Goal: Browse casually: Explore the website without a specific task or goal

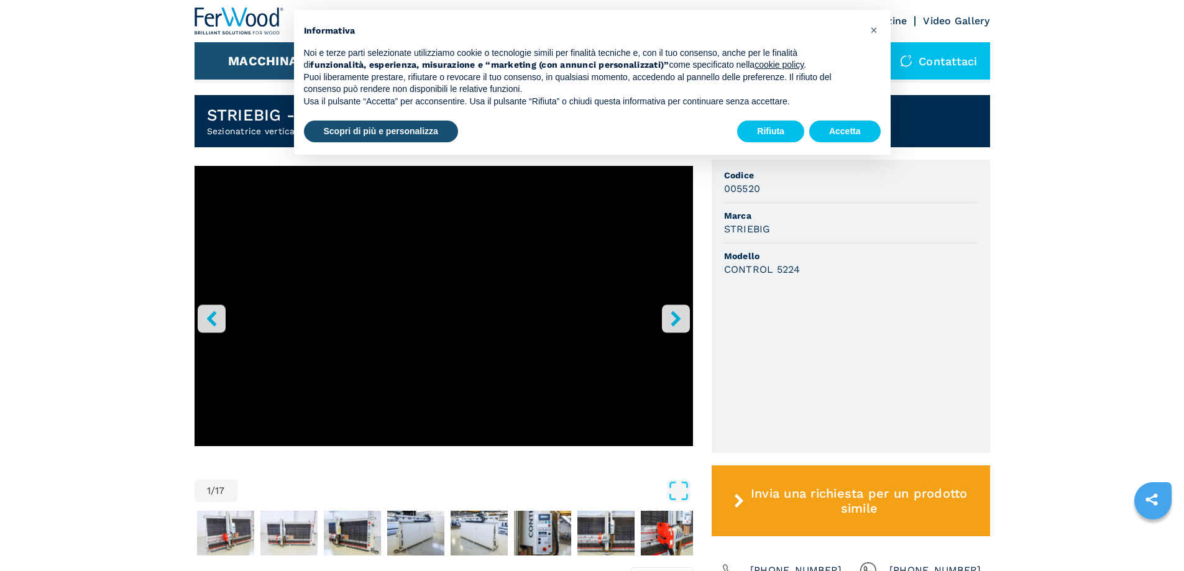
scroll to position [311, 0]
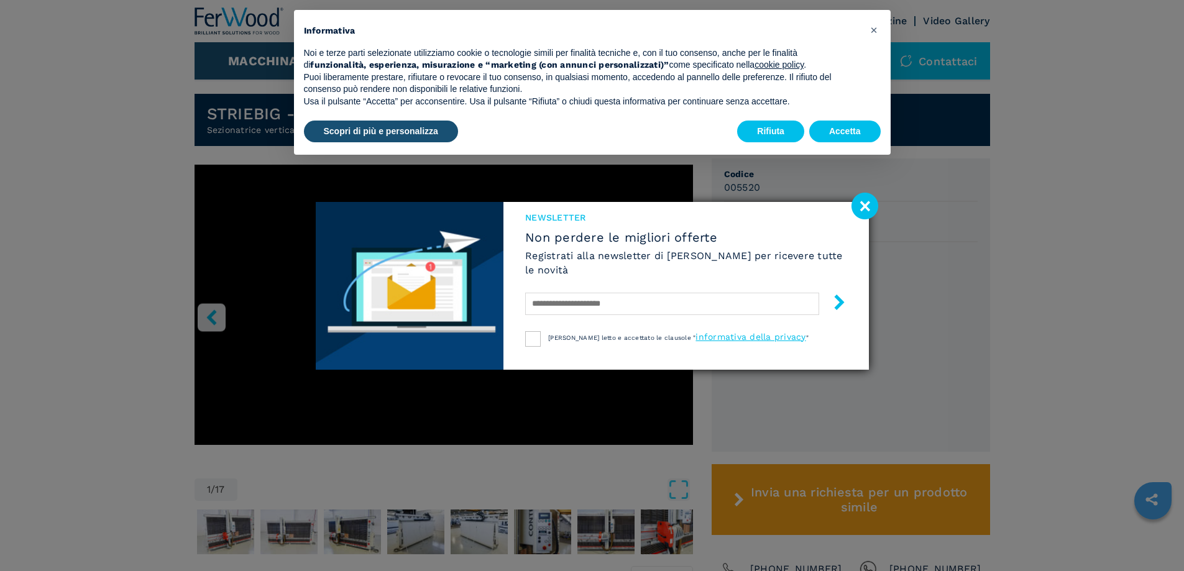
click at [873, 206] on image at bounding box center [865, 206] width 27 height 27
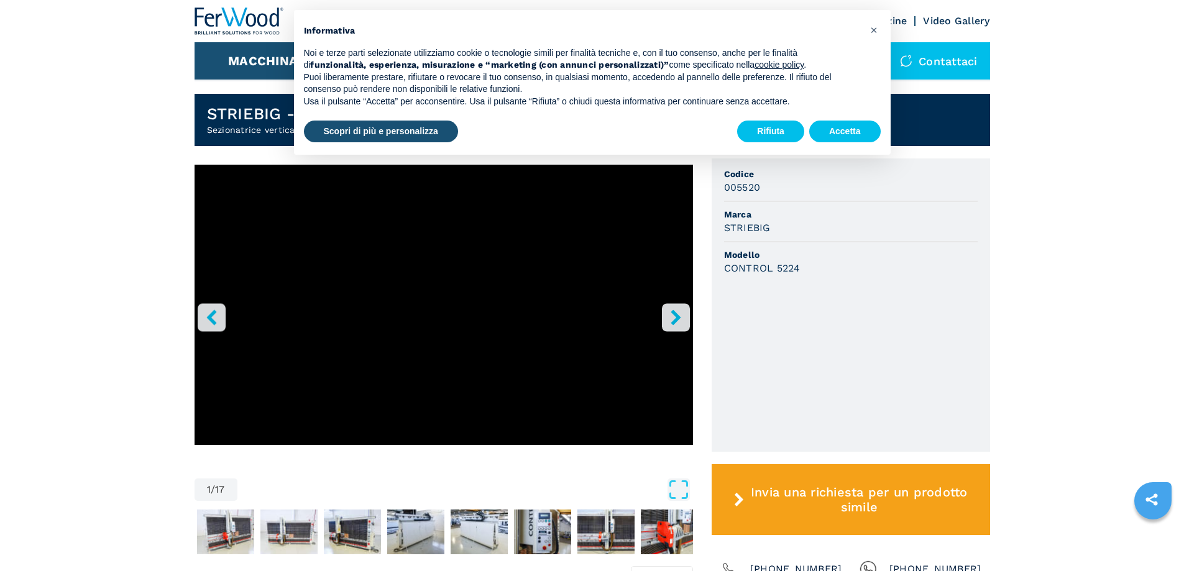
click at [679, 317] on icon "right-button" at bounding box center [676, 318] width 10 height 16
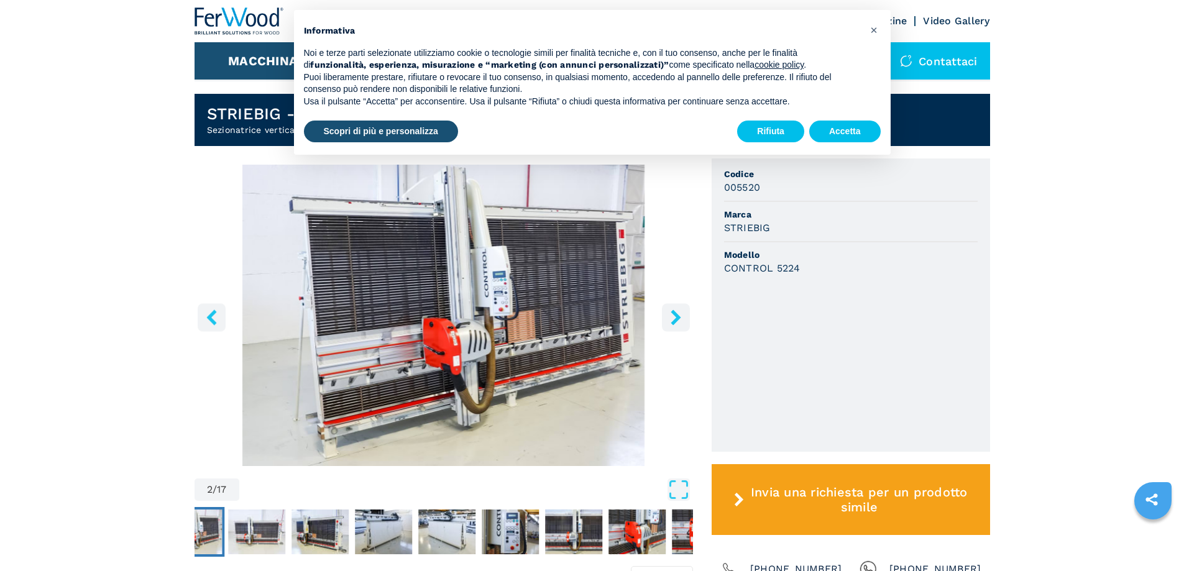
click at [679, 308] on button "right-button" at bounding box center [676, 317] width 28 height 28
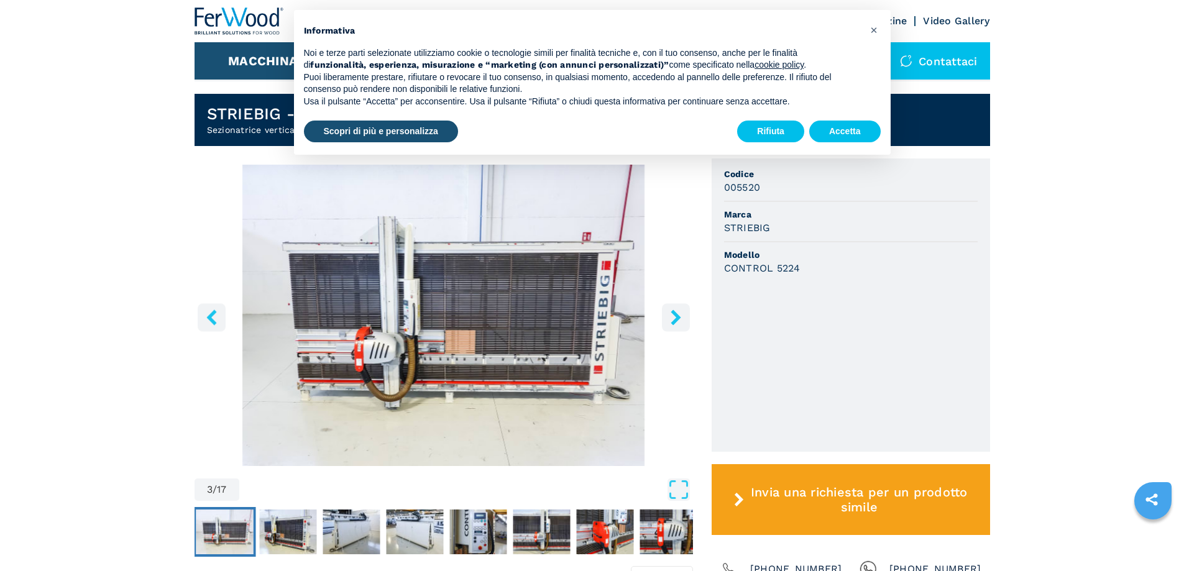
click at [676, 318] on icon "right-button" at bounding box center [676, 318] width 16 height 16
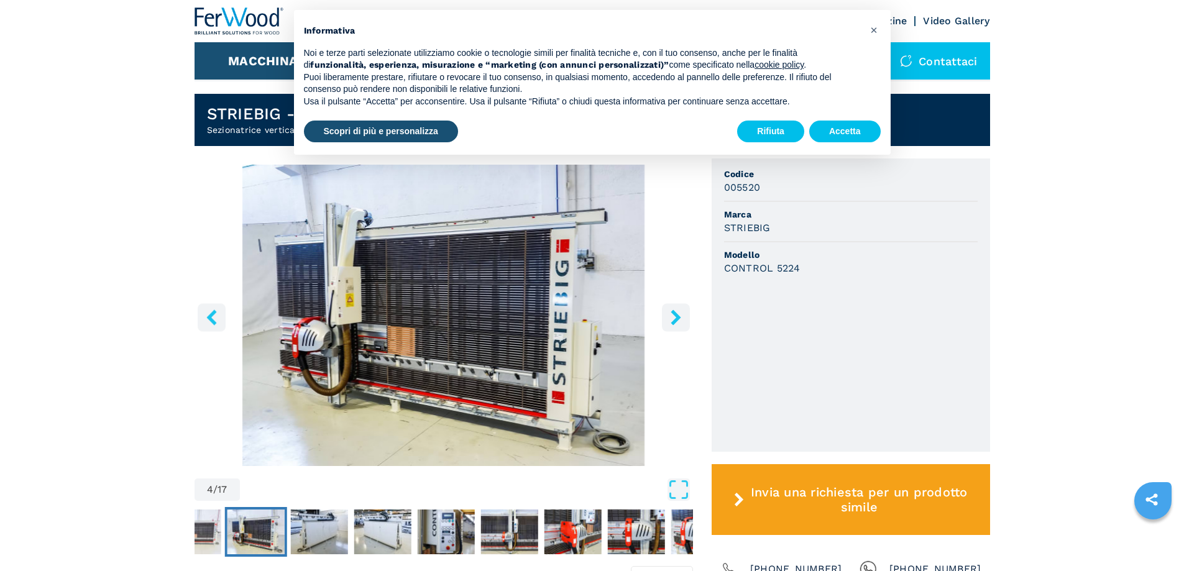
click at [676, 318] on icon "right-button" at bounding box center [676, 318] width 16 height 16
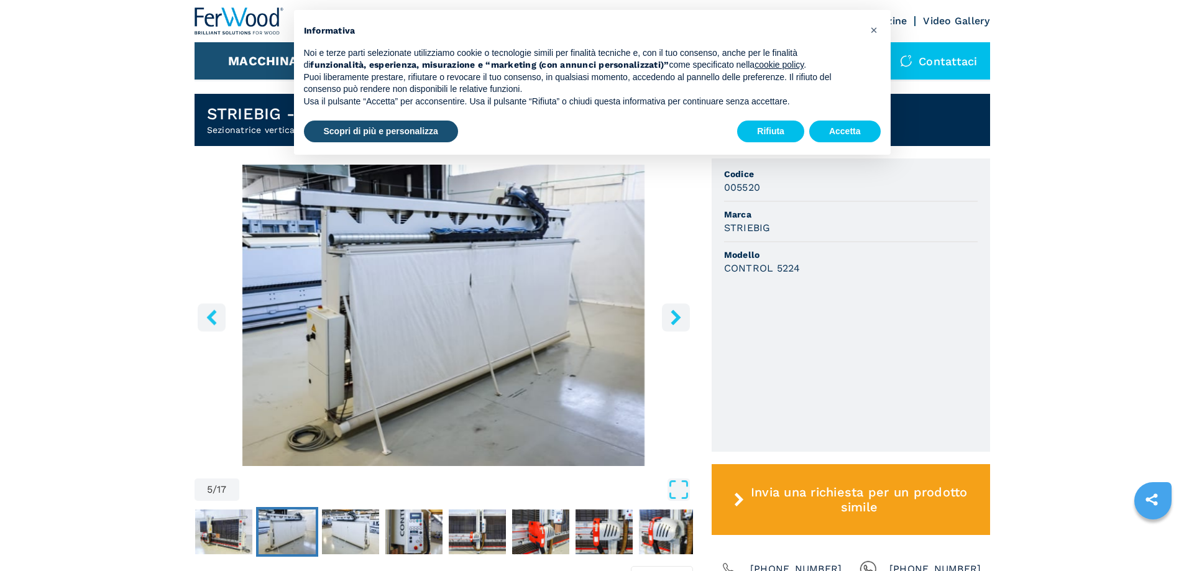
click at [676, 318] on icon "right-button" at bounding box center [676, 318] width 16 height 16
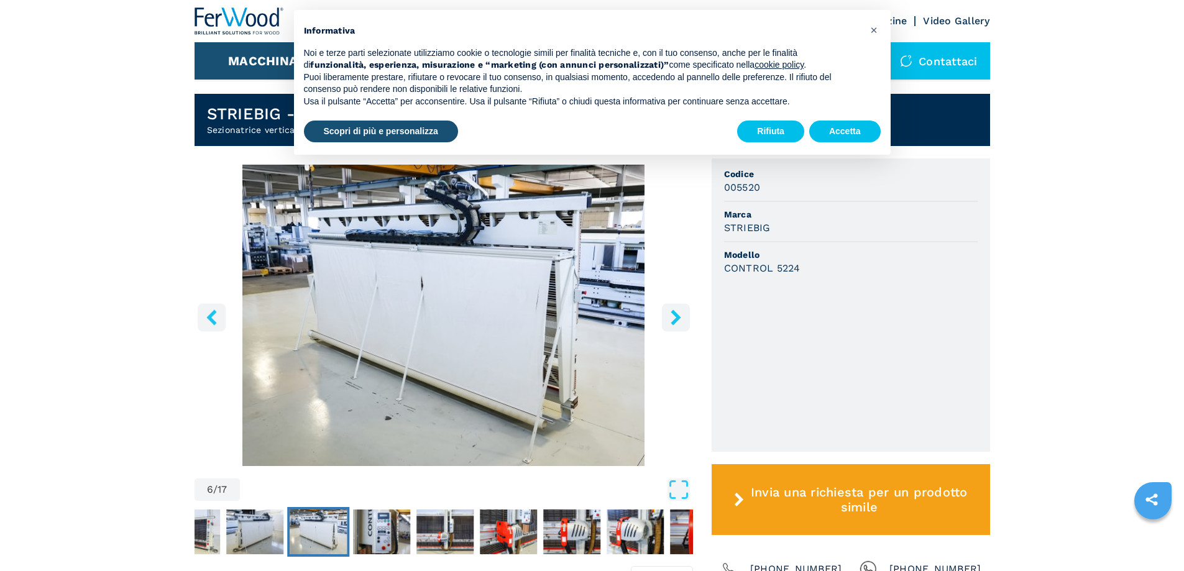
click at [676, 318] on icon "right-button" at bounding box center [676, 318] width 16 height 16
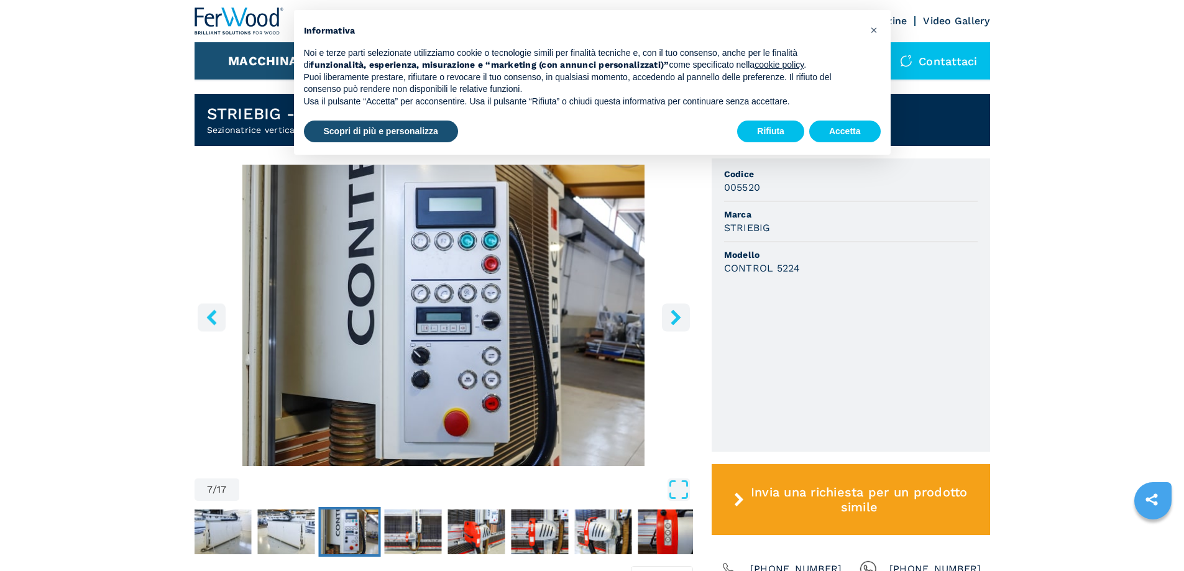
click at [676, 318] on icon "right-button" at bounding box center [676, 318] width 16 height 16
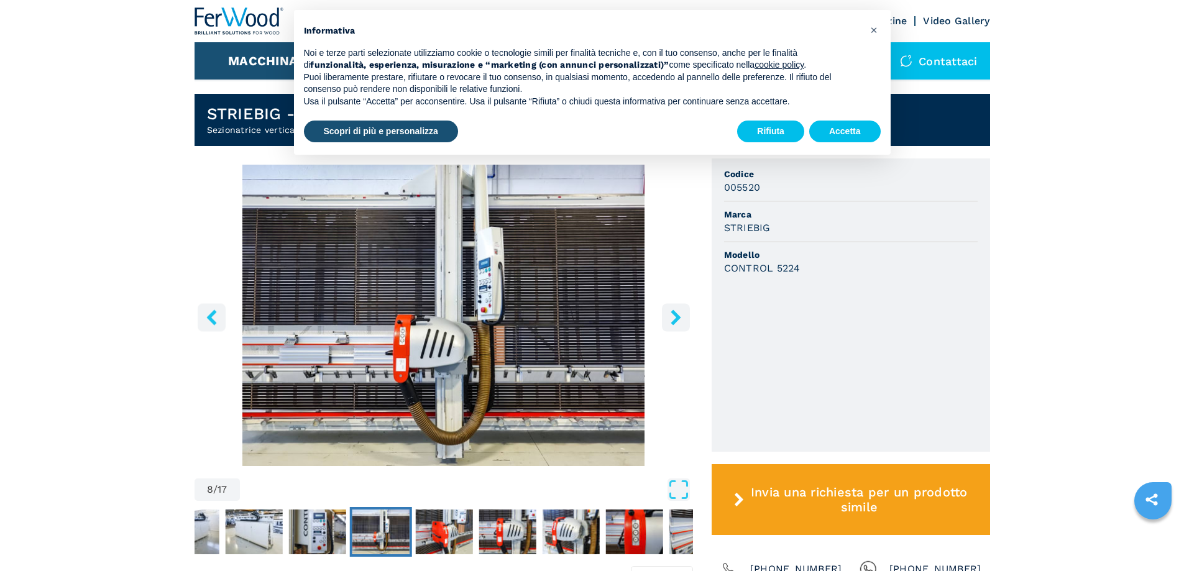
click at [676, 318] on icon "right-button" at bounding box center [676, 318] width 16 height 16
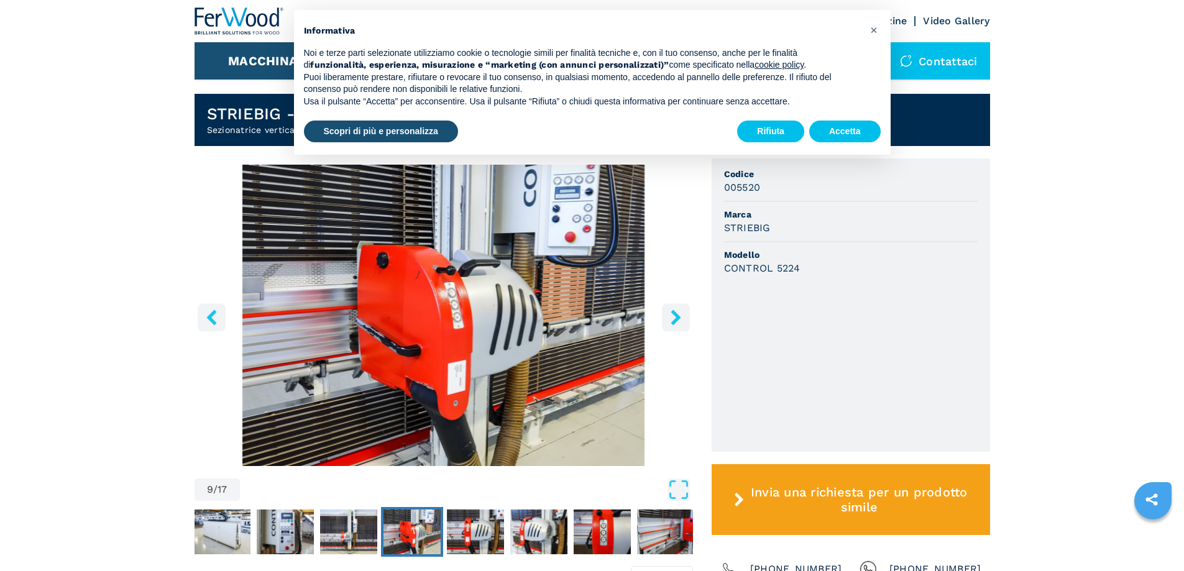
click at [676, 318] on icon "right-button" at bounding box center [676, 318] width 16 height 16
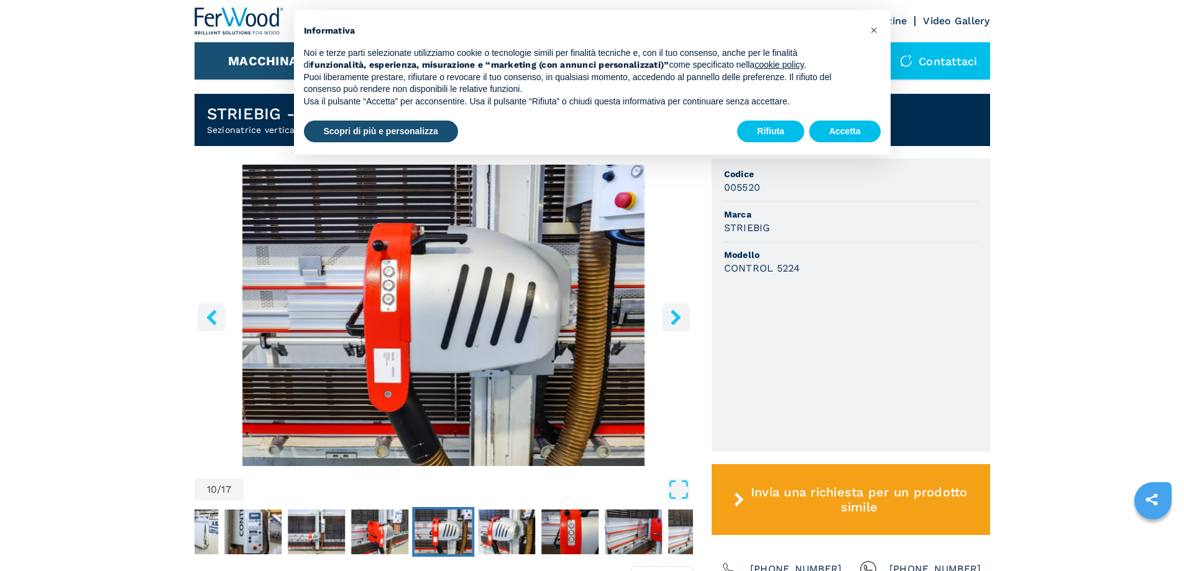
click at [676, 318] on icon "right-button" at bounding box center [676, 318] width 16 height 16
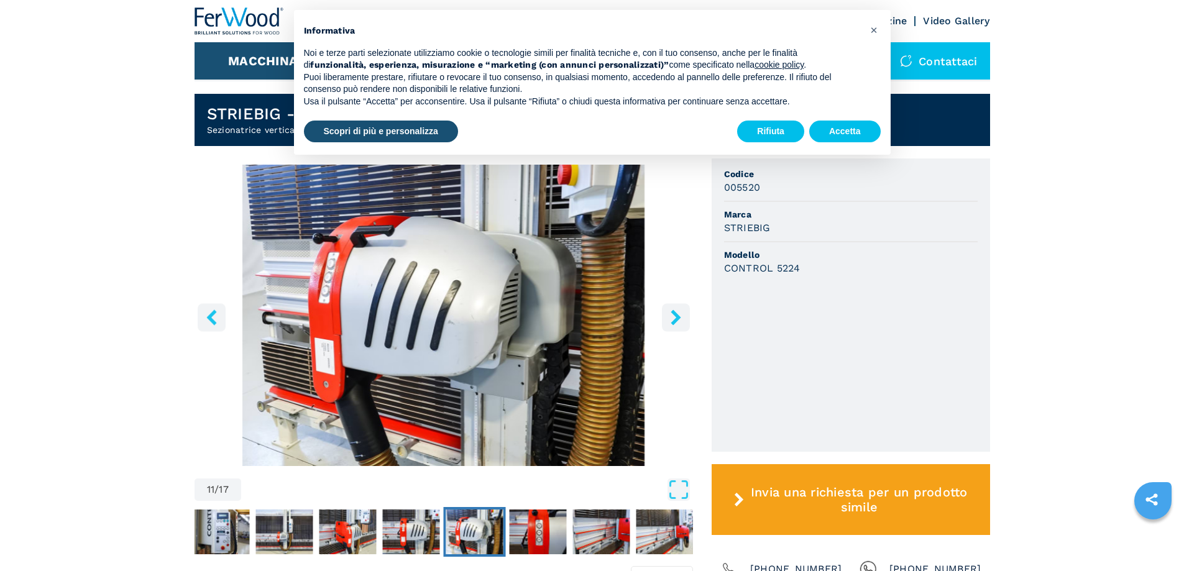
click at [676, 318] on icon "right-button" at bounding box center [676, 318] width 16 height 16
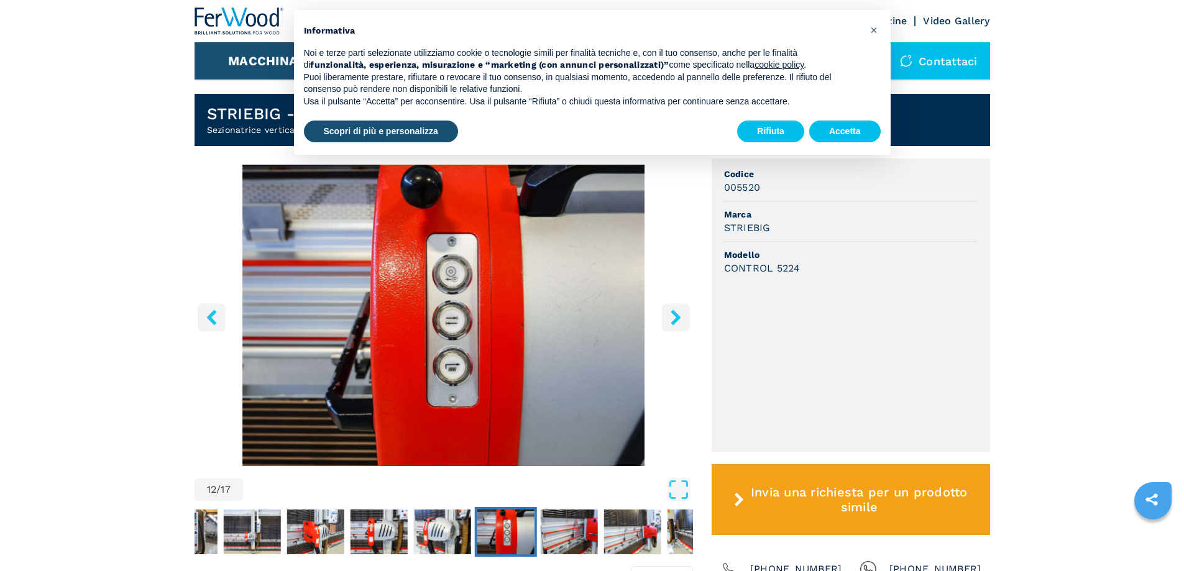
click at [676, 318] on icon "right-button" at bounding box center [676, 318] width 16 height 16
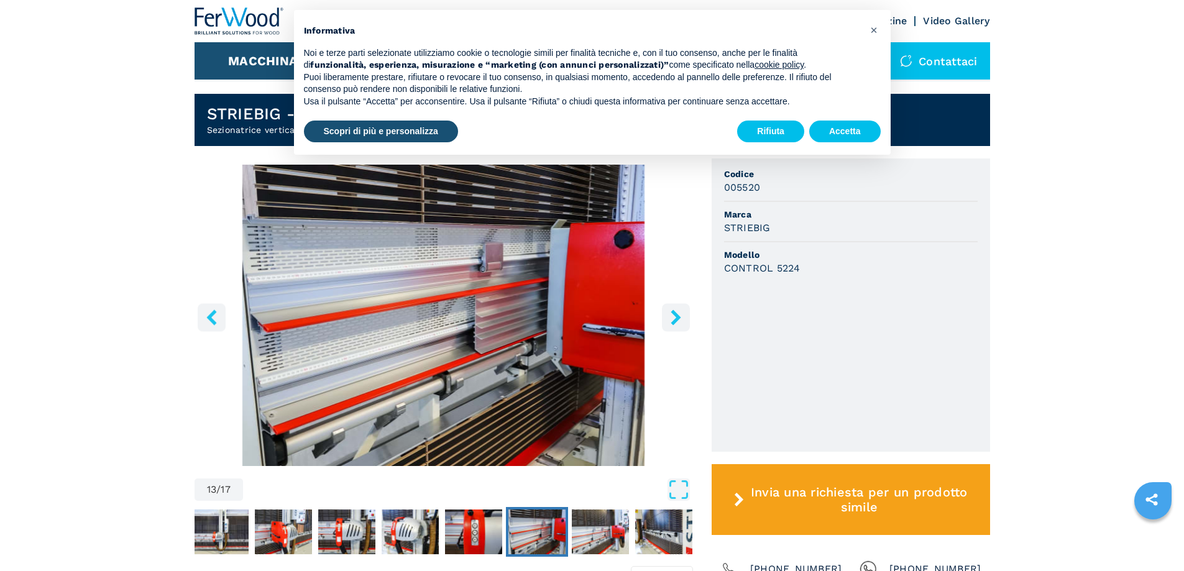
click at [676, 318] on icon "right-button" at bounding box center [676, 318] width 16 height 16
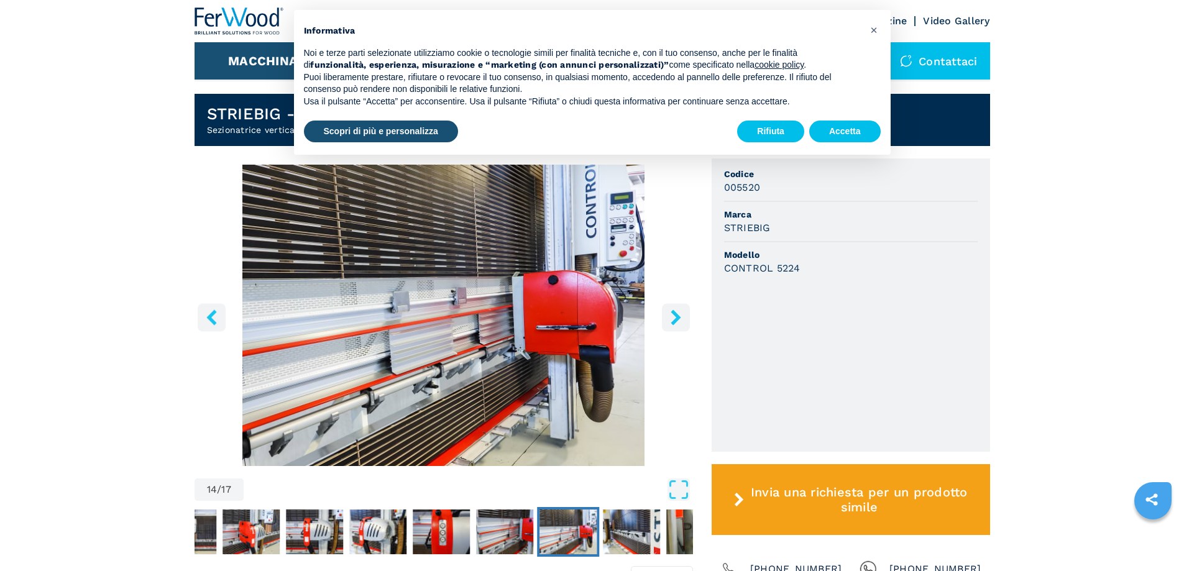
click at [676, 318] on icon "right-button" at bounding box center [676, 318] width 16 height 16
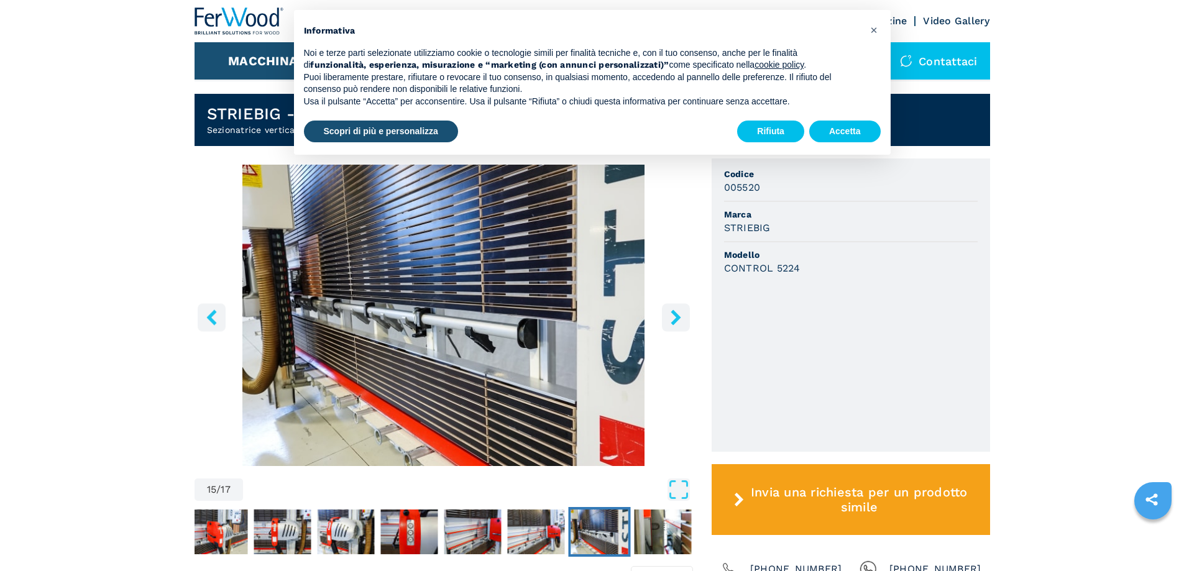
click at [676, 318] on icon "right-button" at bounding box center [676, 318] width 16 height 16
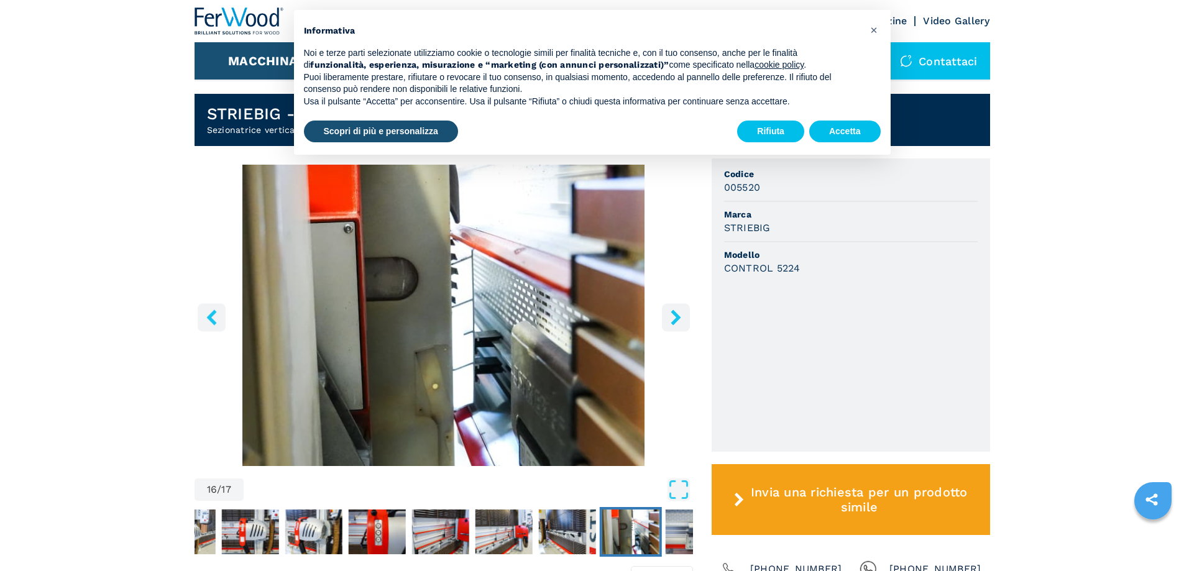
click at [676, 318] on icon "right-button" at bounding box center [676, 318] width 16 height 16
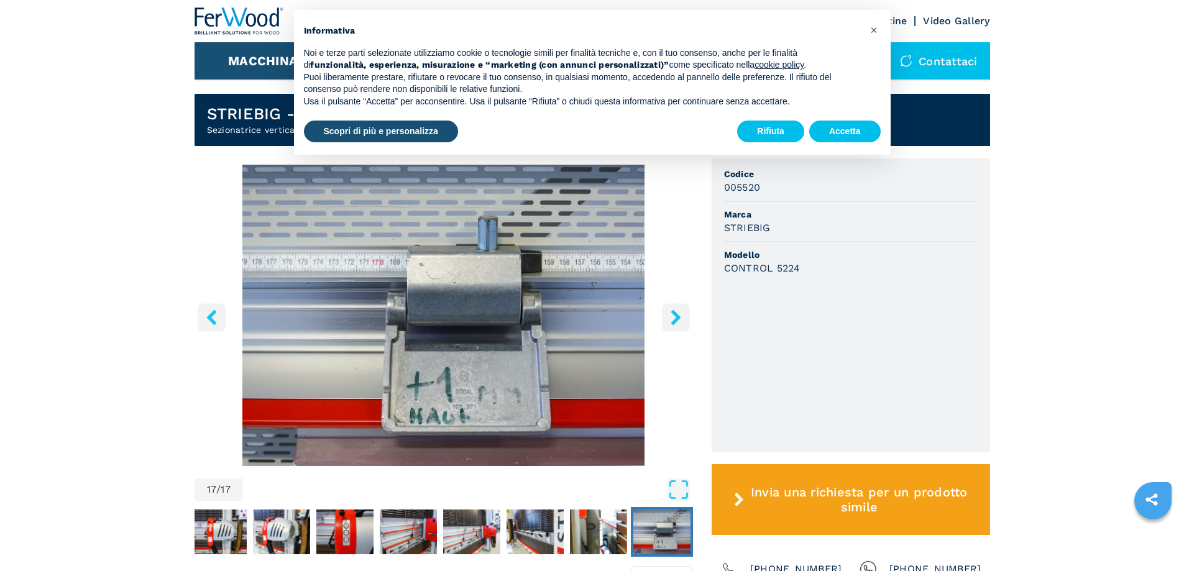
click at [676, 318] on icon "right-button" at bounding box center [676, 318] width 16 height 16
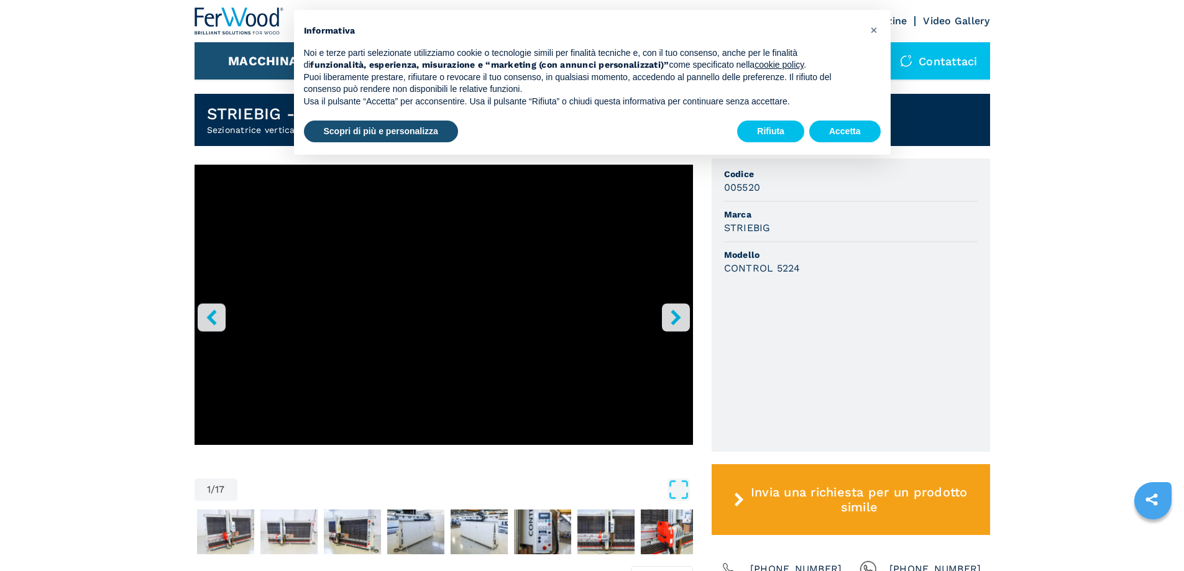
click at [206, 311] on icon "left-button" at bounding box center [212, 318] width 16 height 16
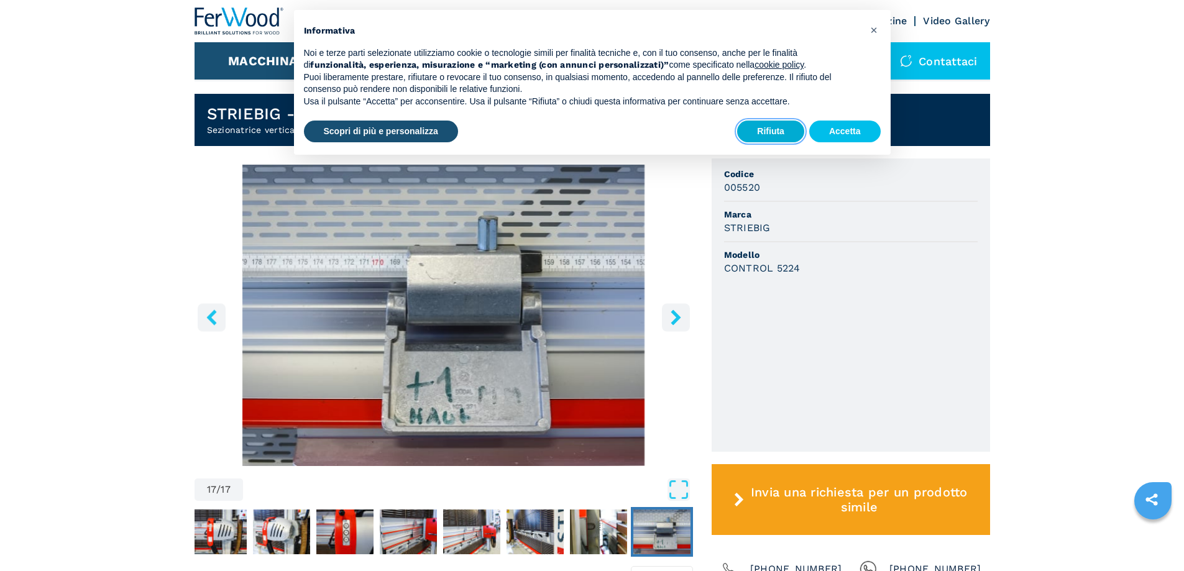
click at [776, 130] on button "Rifiuta" at bounding box center [770, 132] width 67 height 22
